Goal: Information Seeking & Learning: Understand process/instructions

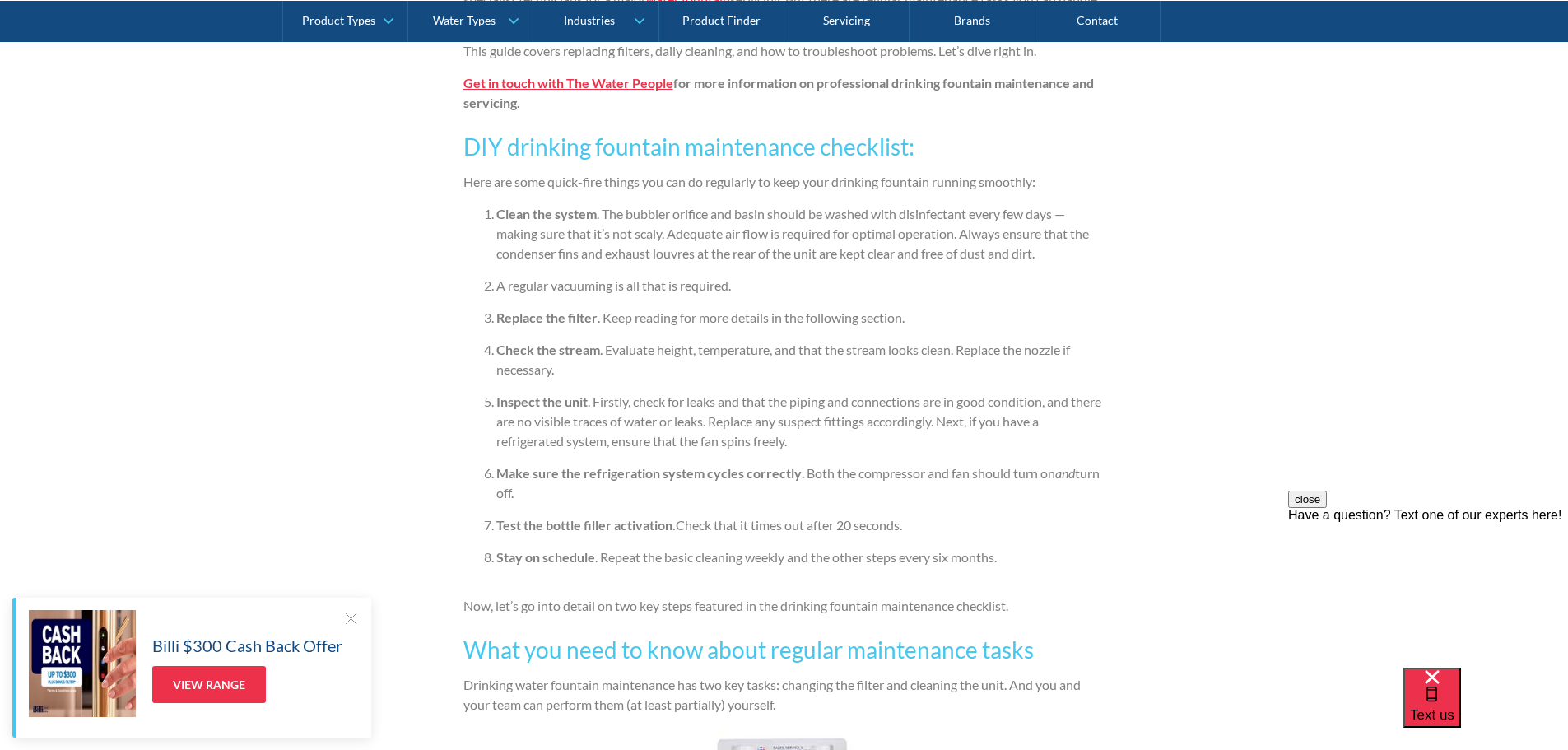
scroll to position [1400, 0]
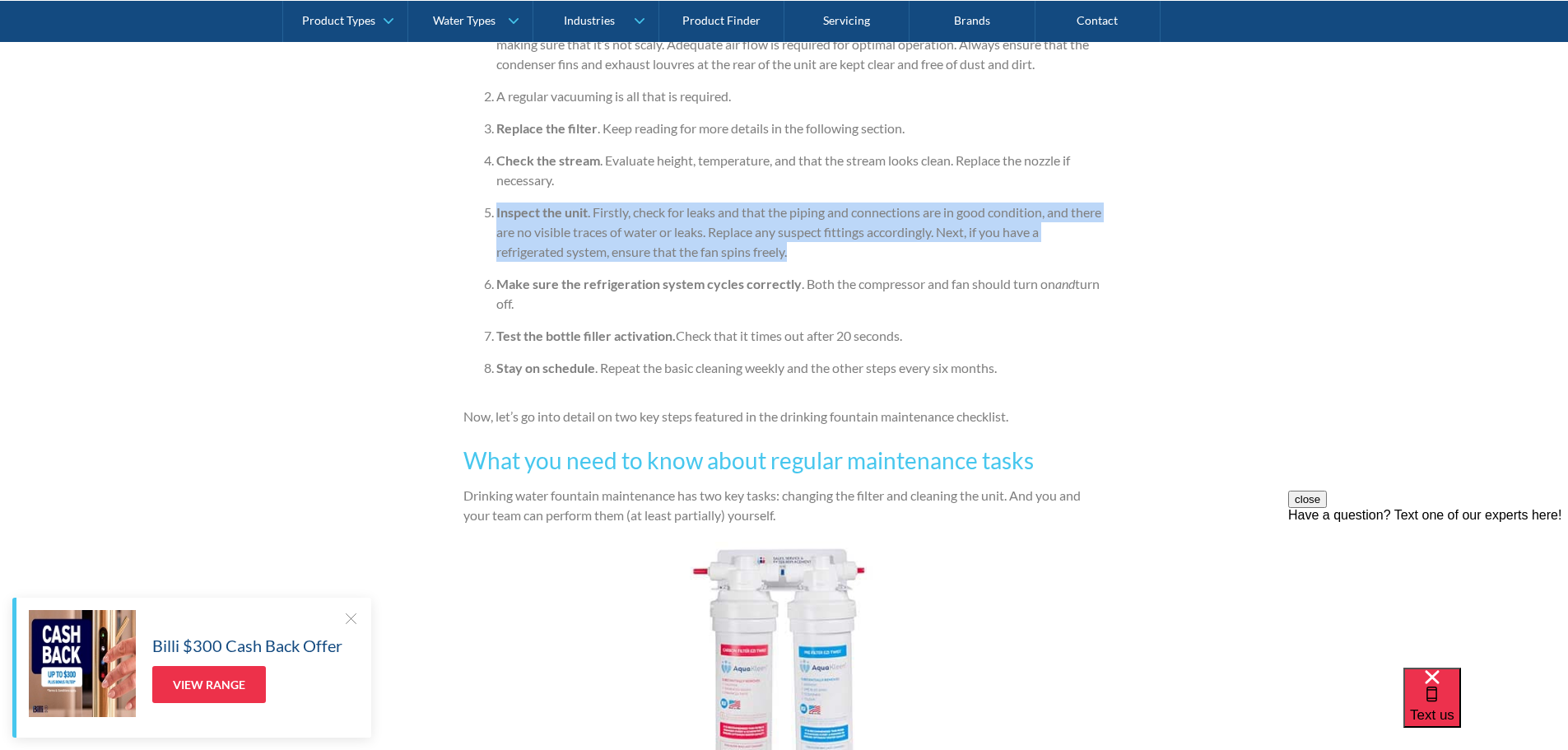
drag, startPoint x: 497, startPoint y: 210, endPoint x: 798, endPoint y: 249, distance: 303.5
click at [798, 249] on li "Inspect the unit . Firstly, check for leaks and that the piping and connections…" at bounding box center [800, 232] width 609 height 60
copy li "Inspect the unit . Firstly, check for leaks and that the piping and connections…"
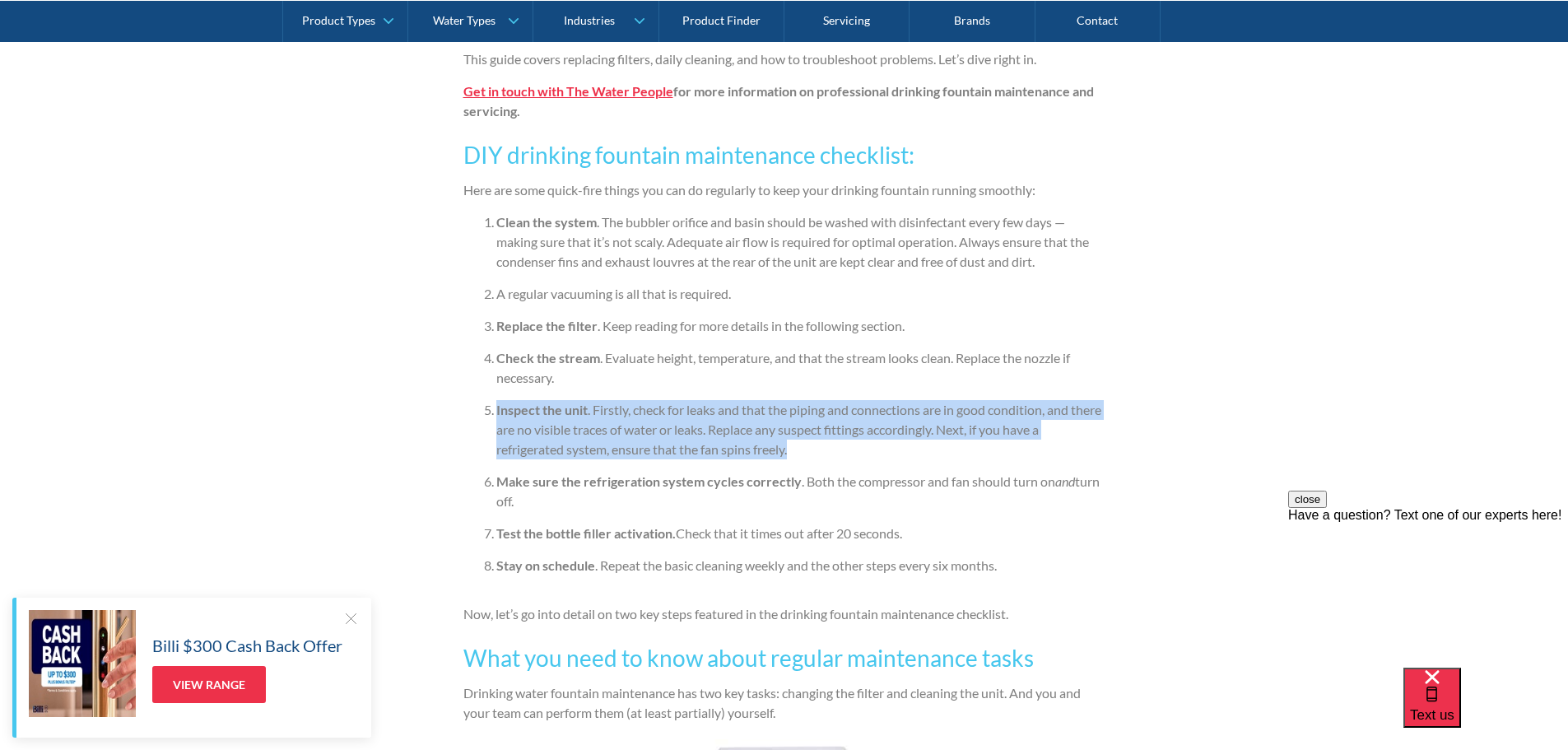
scroll to position [1152, 0]
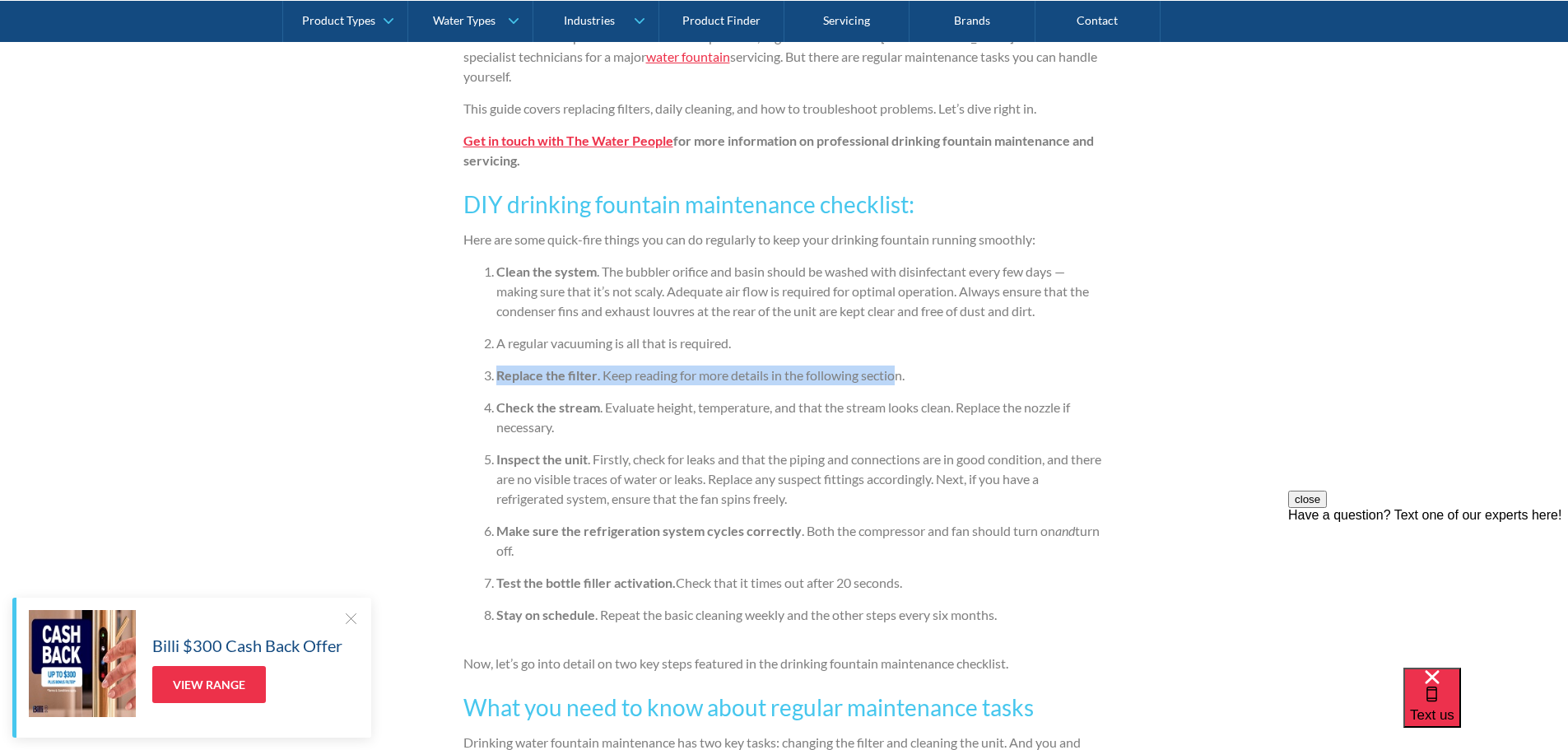
drag, startPoint x: 500, startPoint y: 369, endPoint x: 899, endPoint y: 366, distance: 399.0
click at [899, 366] on li "Replace the filter . Keep reading for more details in the following section." at bounding box center [800, 375] width 609 height 20
click at [1038, 354] on ol "Clean the system . The bubbler orifice and basin should be washed with disinfec…" at bounding box center [784, 449] width 642 height 375
drag, startPoint x: 500, startPoint y: 376, endPoint x: 590, endPoint y: 385, distance: 90.4
click at [597, 385] on li "Replace the filter . Keep reading for more details in the following section." at bounding box center [800, 375] width 609 height 20
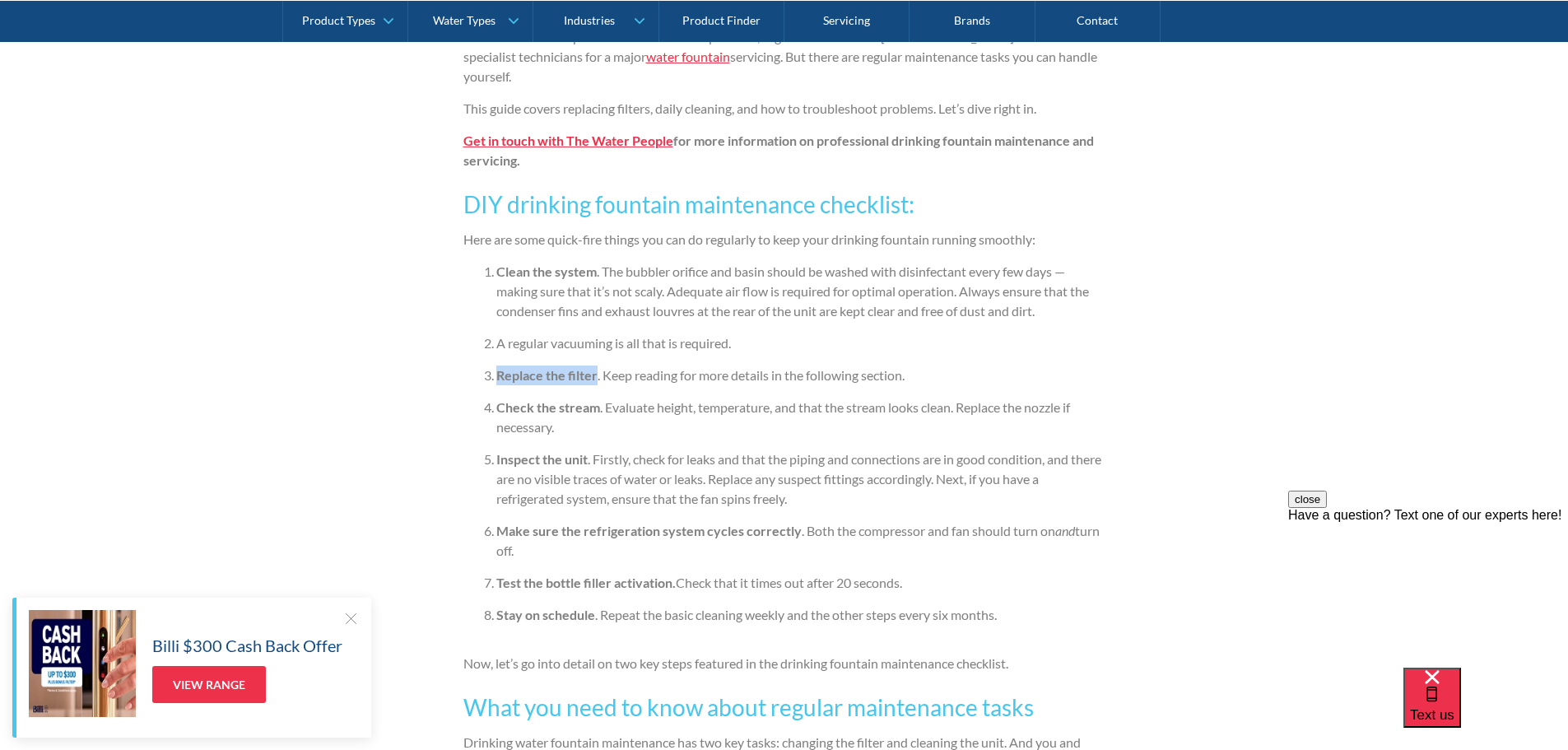
copy strong "Replace the filter"
drag, startPoint x: 498, startPoint y: 582, endPoint x: 672, endPoint y: 582, distance: 174.0
click at [672, 582] on strong "Test the bottle filler activation." at bounding box center [586, 582] width 180 height 15
copy strong "Test the bottle filler activation"
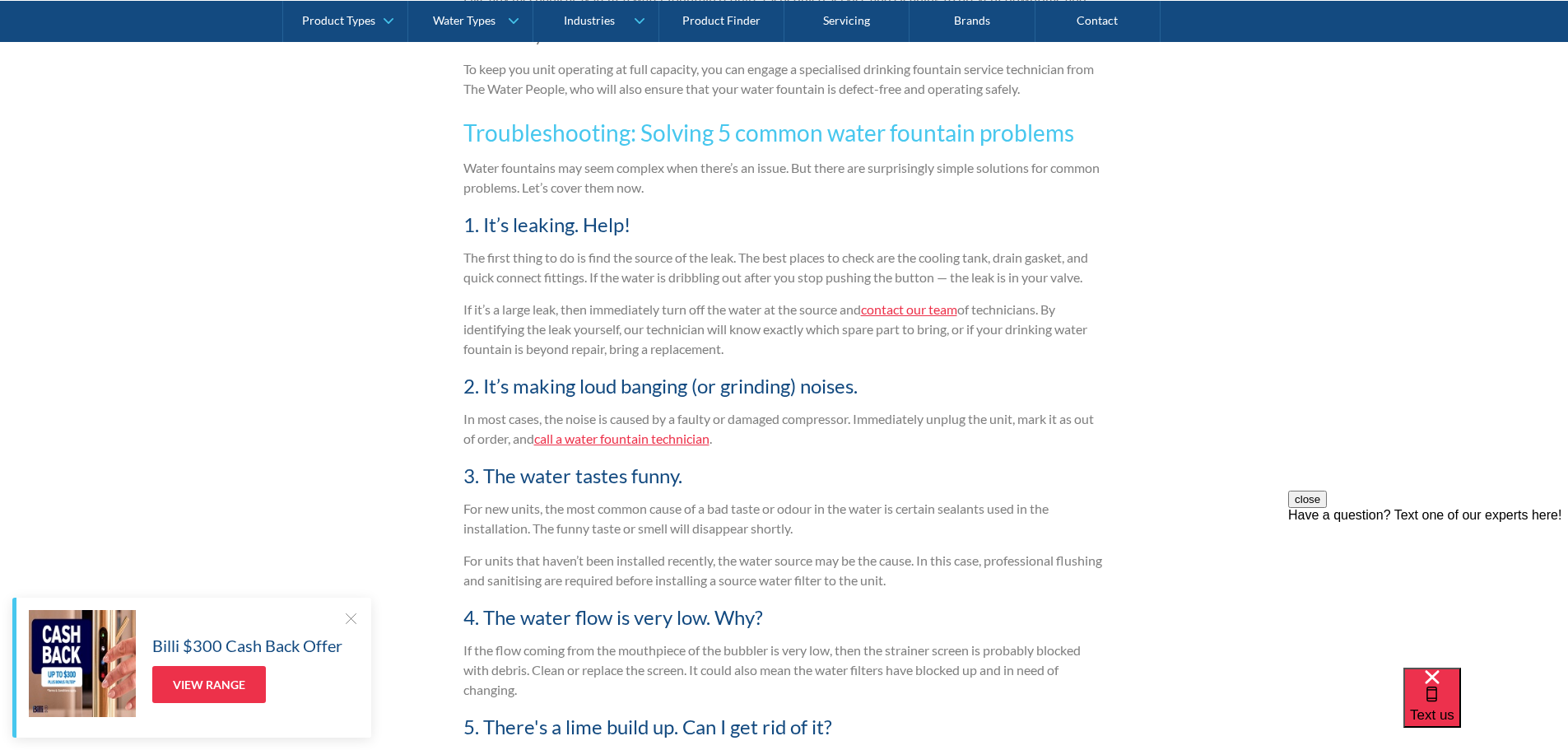
scroll to position [2798, 0]
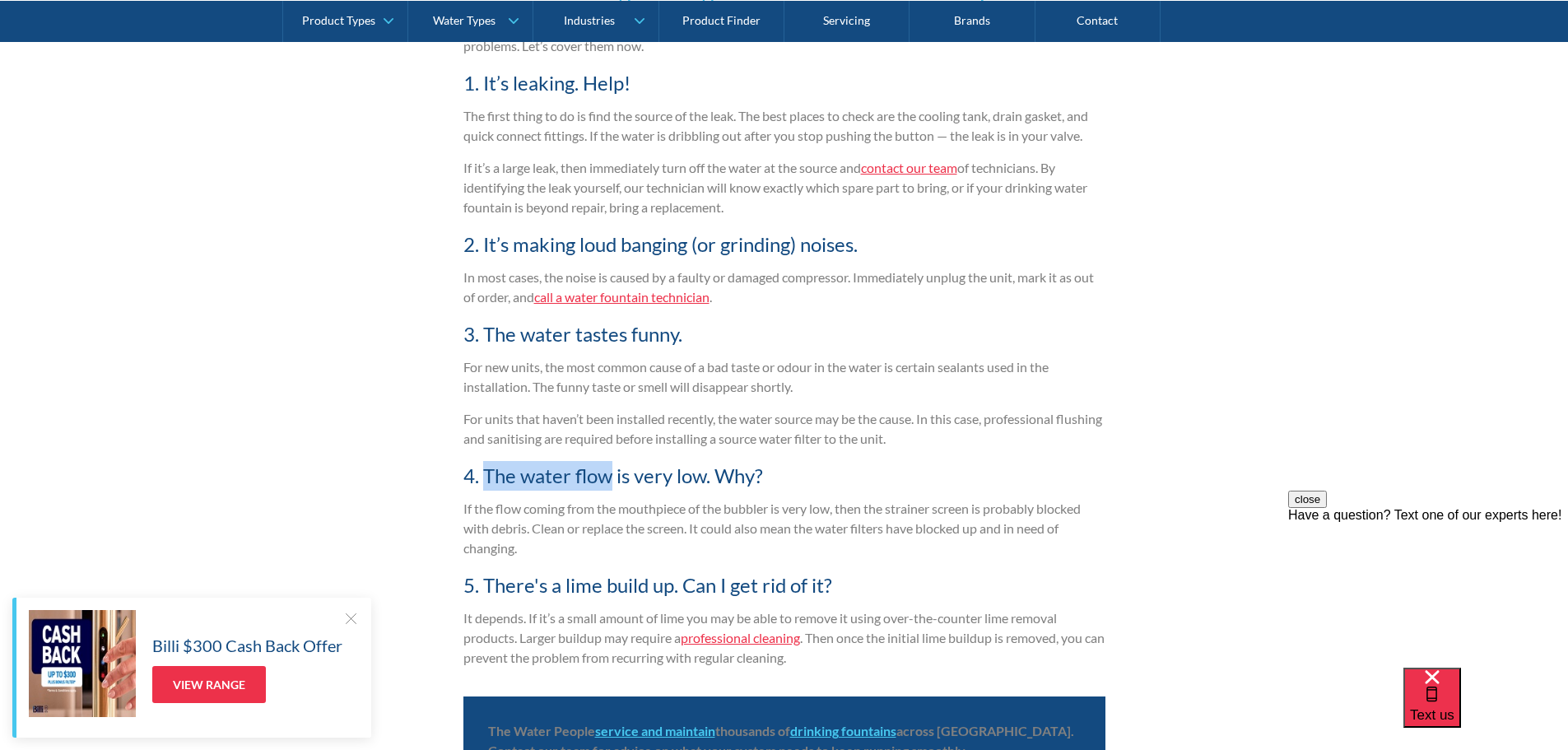
drag, startPoint x: 488, startPoint y: 474, endPoint x: 612, endPoint y: 484, distance: 124.4
click at [612, 484] on h4 "4. The water flow is very low. Why?" at bounding box center [784, 475] width 642 height 30
copy h4 "The water flow"
